Goal: Information Seeking & Learning: Find specific fact

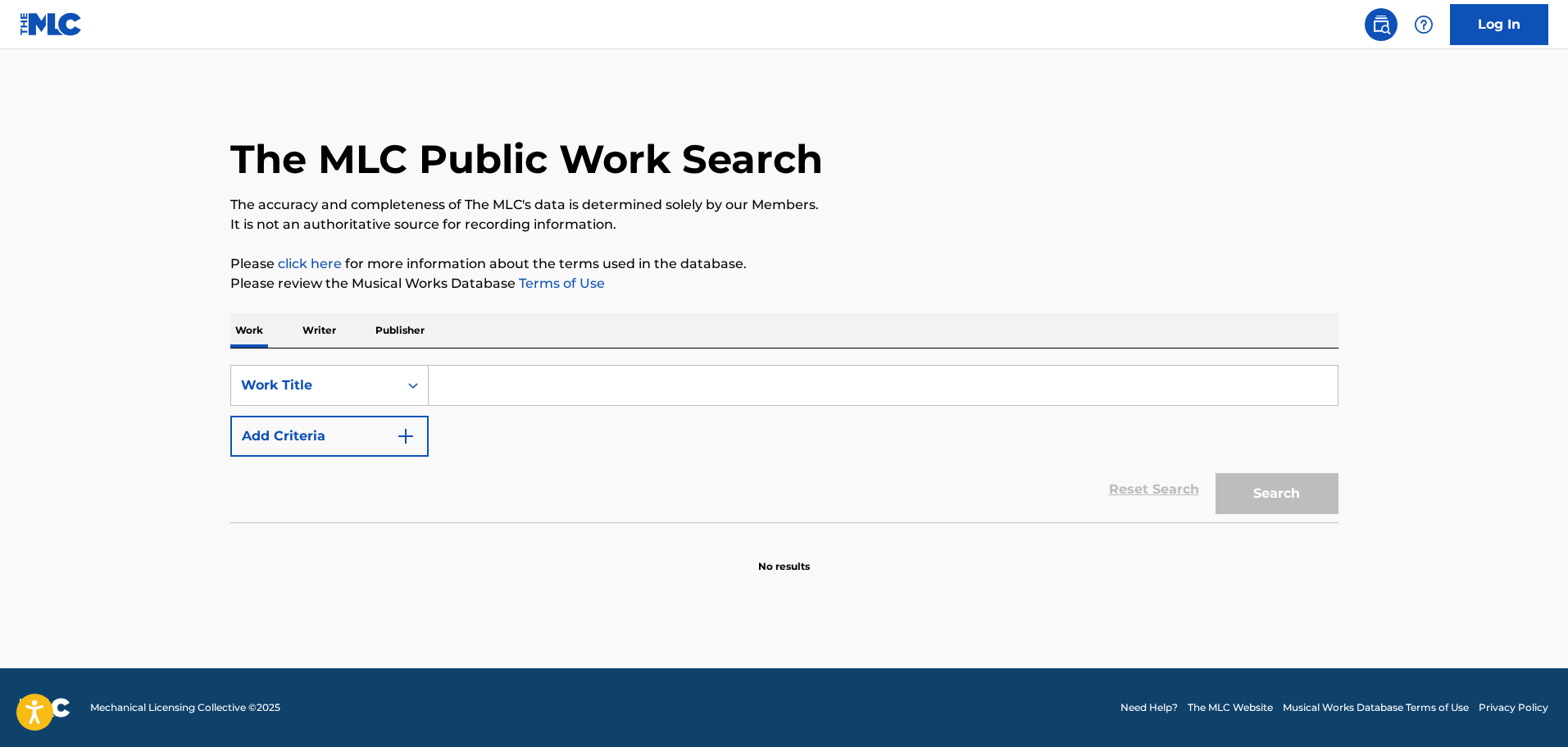
paste input "WASTING TIME"
click at [660, 379] on input "WASTING TIME" at bounding box center [883, 386] width 908 height 40
type input "WASTING TIME"
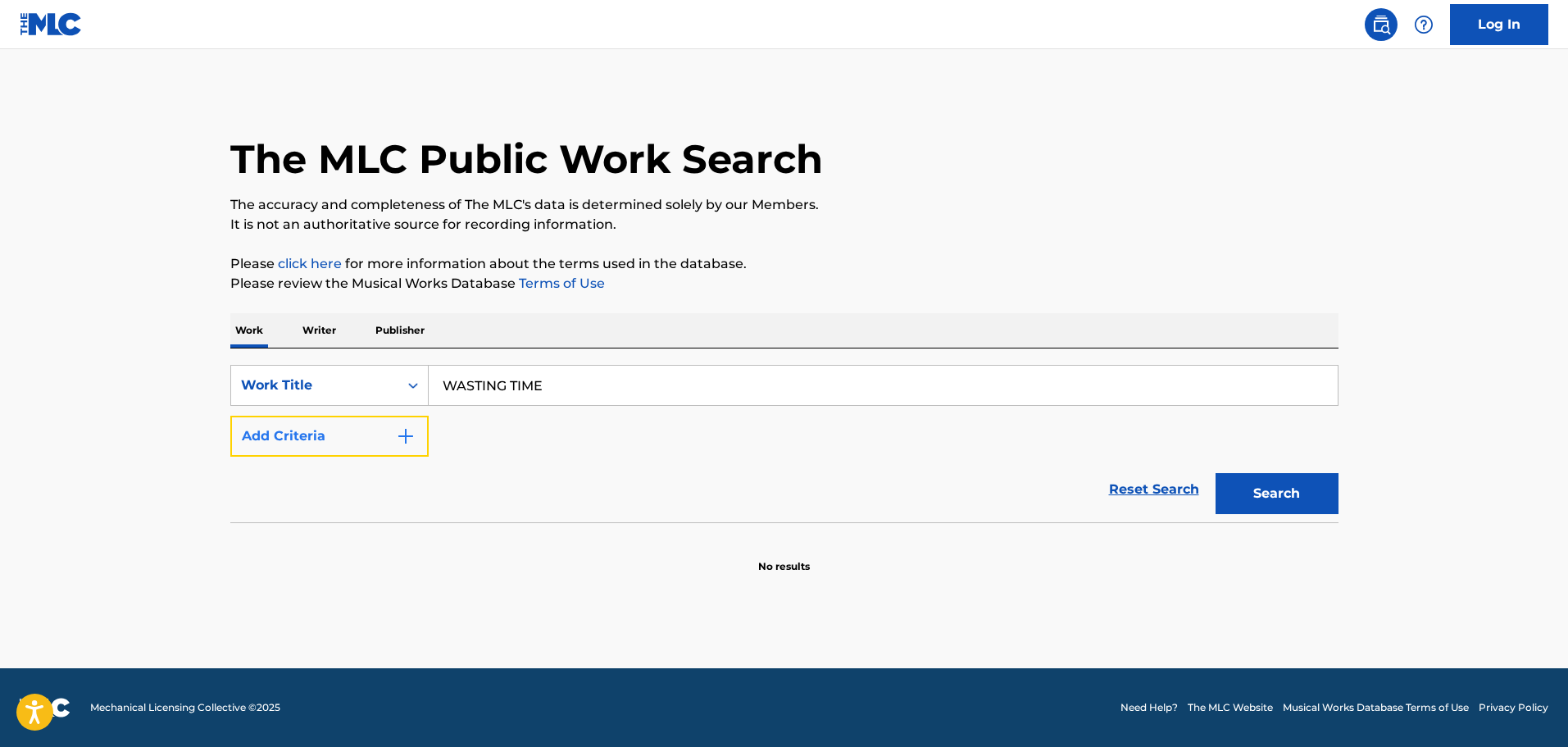
click at [334, 442] on button "Add Criteria" at bounding box center [328, 436] width 198 height 41
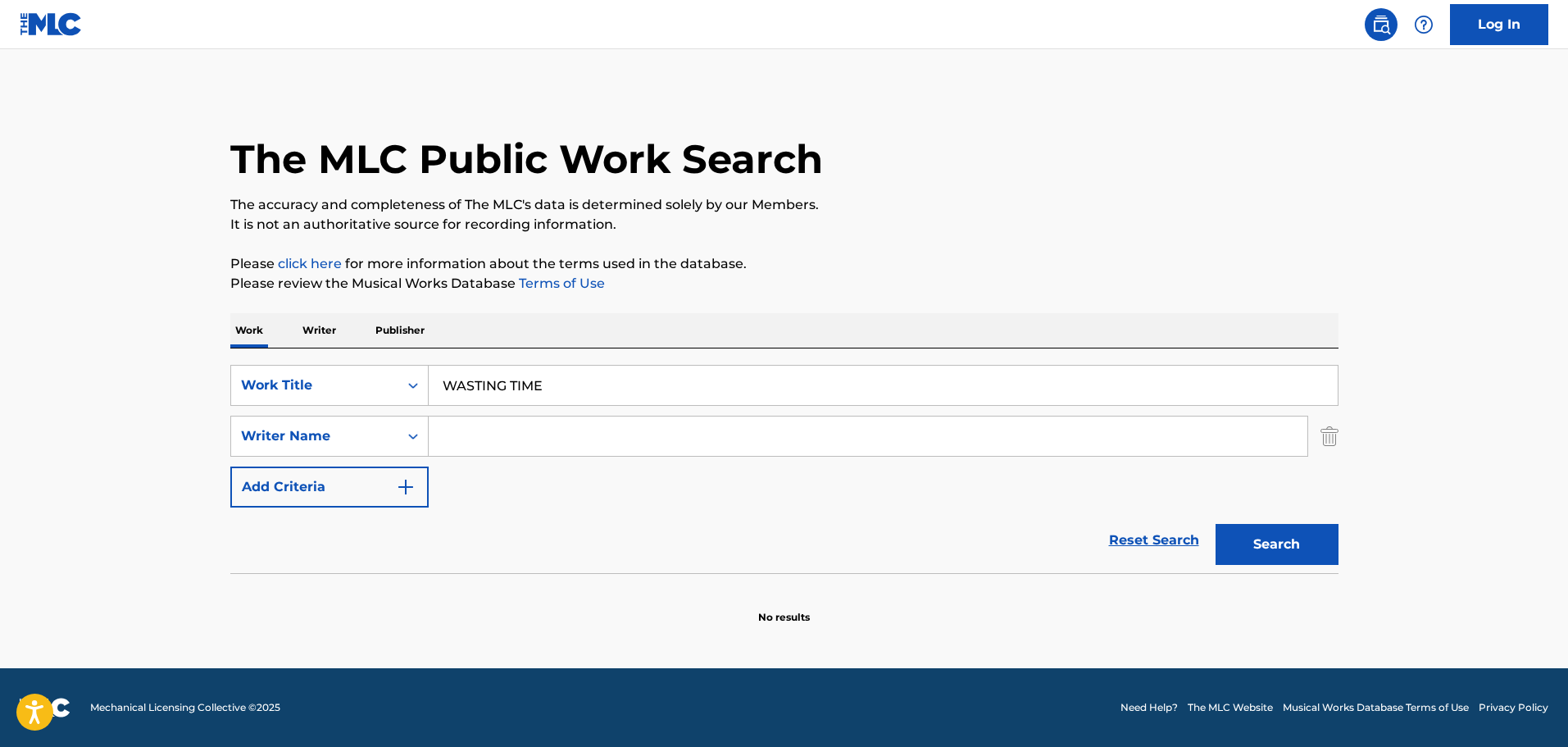
click at [503, 443] on input "Search Form" at bounding box center [868, 437] width 878 height 40
paste input "[PERSON_NAME]"
type input "[PERSON_NAME]"
click at [1276, 559] on button "Search" at bounding box center [1277, 544] width 123 height 41
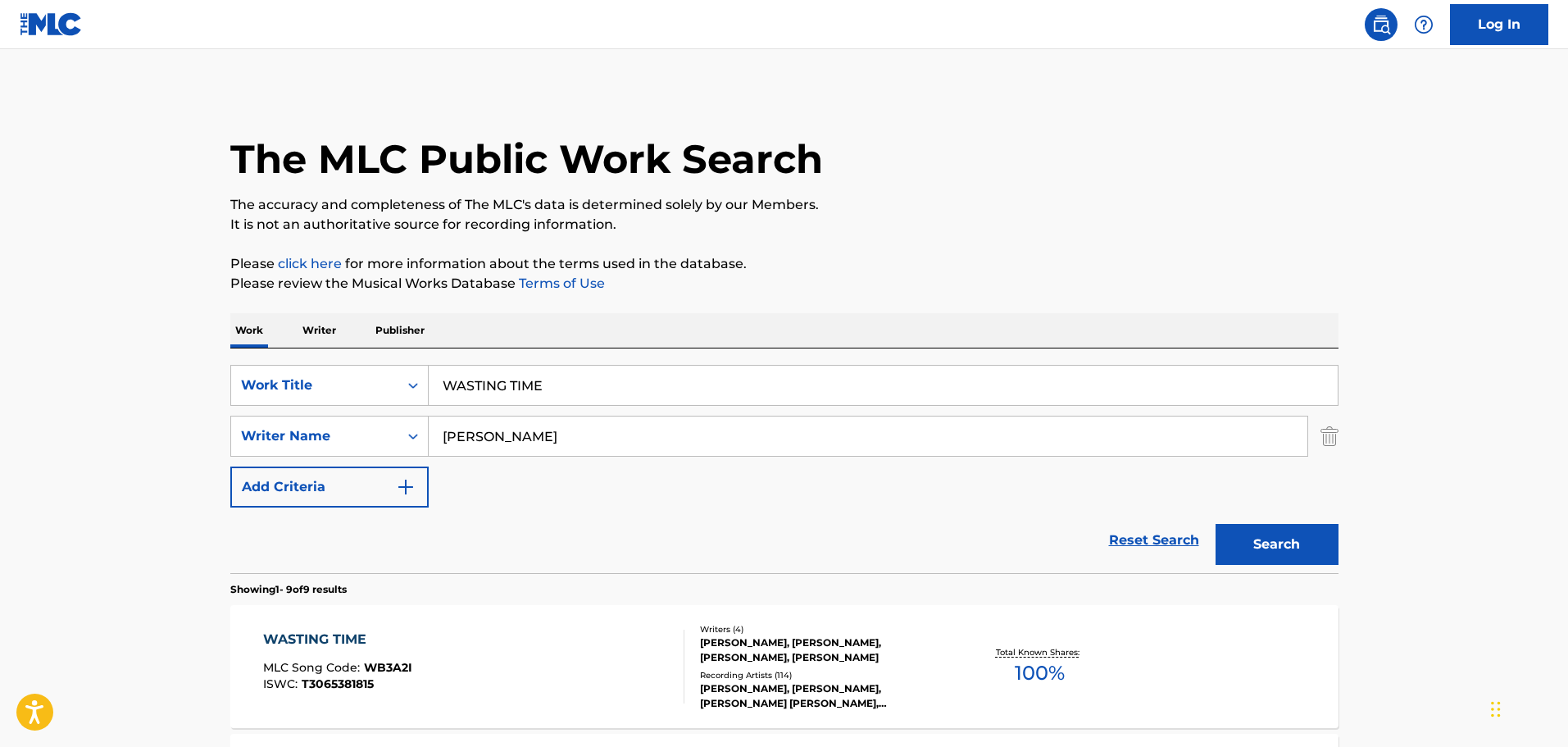
scroll to position [82, 0]
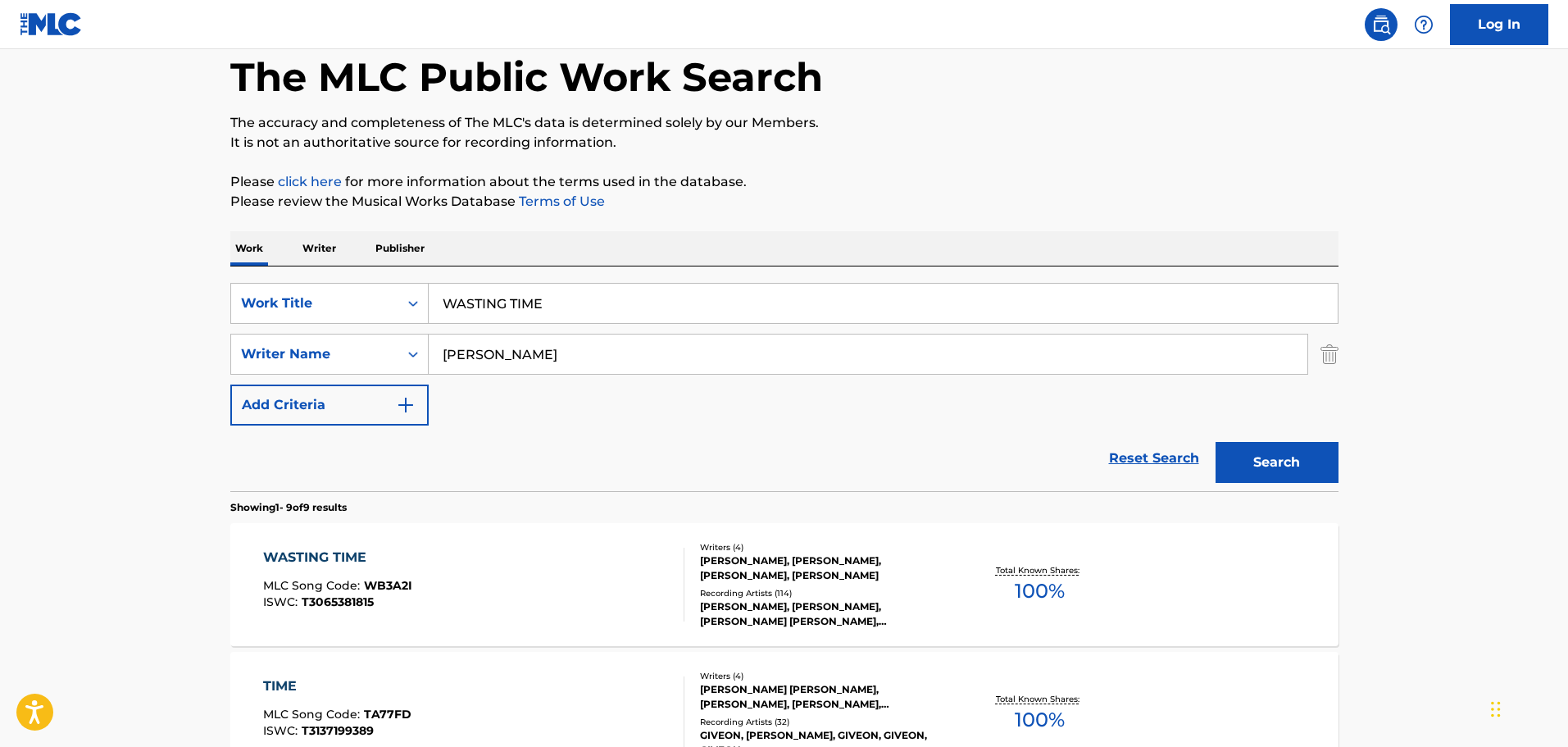
click at [787, 574] on div "[PERSON_NAME], [PERSON_NAME], [PERSON_NAME], [PERSON_NAME]" at bounding box center [824, 568] width 247 height 29
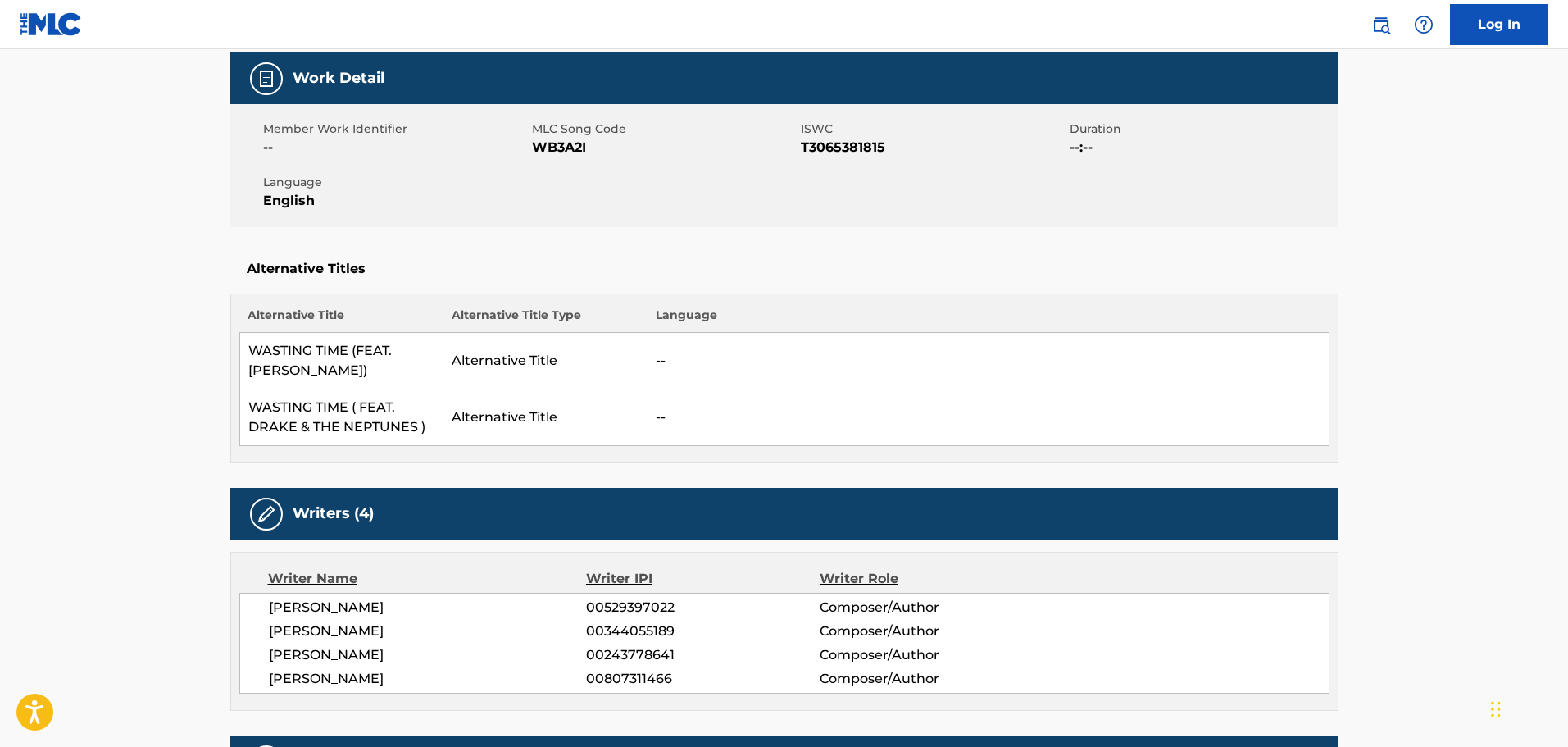
scroll to position [246, 0]
